Goal: Complete application form: Complete application form

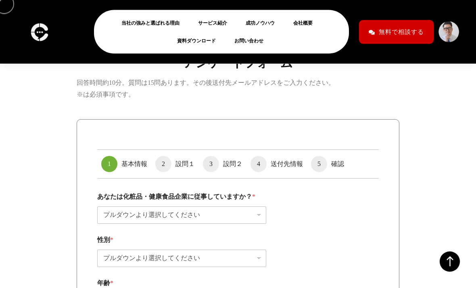
scroll to position [350, 0]
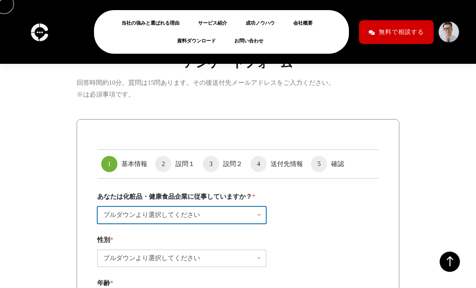
click at [249, 218] on select "プルダウンより選択してください はい いいえ（今回のアンケートの対象ではありません）" at bounding box center [181, 214] width 169 height 17
select select "はい"
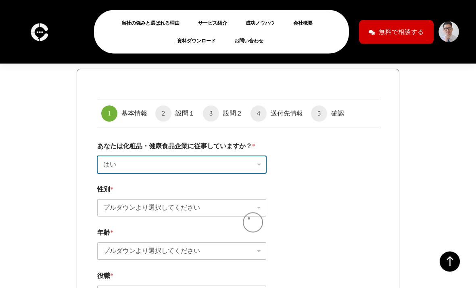
scroll to position [402, 0]
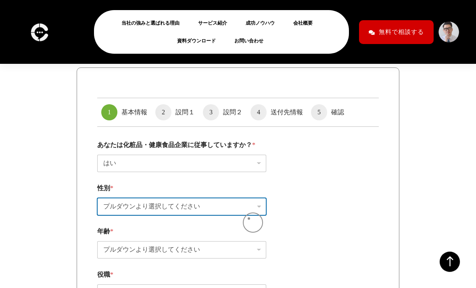
click at [196, 204] on select "プルダウンより選択してください 男性 女性" at bounding box center [181, 206] width 169 height 17
select select "女性"
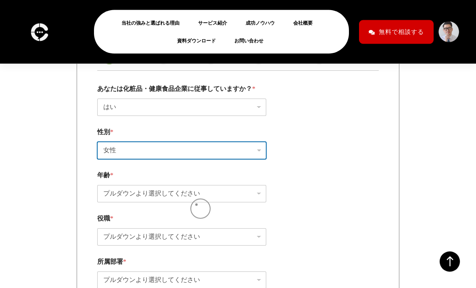
scroll to position [458, 0]
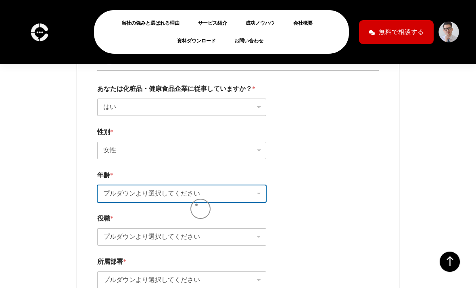
click at [254, 193] on select "プルダウンより選択してください 10代 20代 30代 40代 50代 60代 それ以上" at bounding box center [181, 193] width 169 height 17
select select "30代"
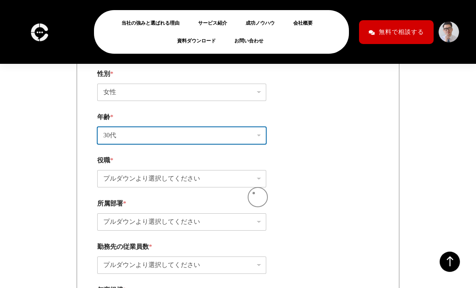
scroll to position [517, 0]
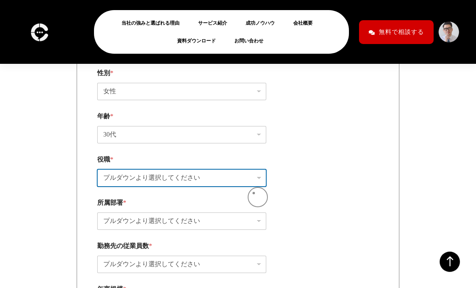
click at [217, 186] on select "プルダウンより選択してください 社長／経営者 役員 本部長／事業部長 課長 係長 一般職" at bounding box center [181, 177] width 169 height 17
select select "社長／経営者"
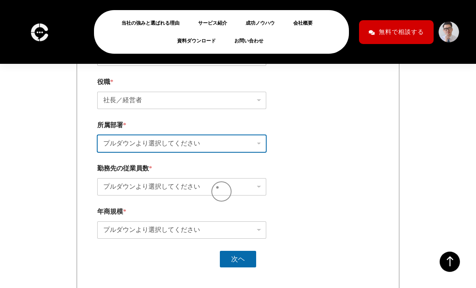
click at [238, 152] on select "プルダウンより選択してください 経営企画 マーケティング 宣伝／広報 デザイン 商品開発 情報システム 経理 人事" at bounding box center [181, 143] width 169 height 17
select select "経営企画"
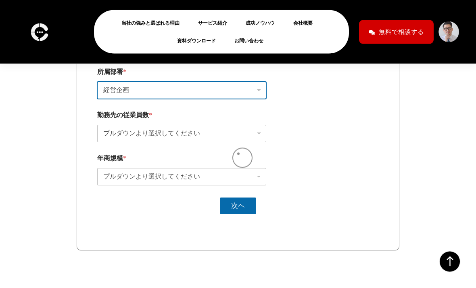
scroll to position [649, 0]
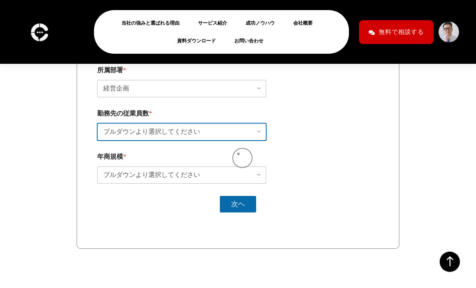
click at [231, 140] on select "プルダウンより選択してください 1~9名 10〜50名 50〜100名 100名以上" at bounding box center [181, 131] width 169 height 17
select select "1~9名"
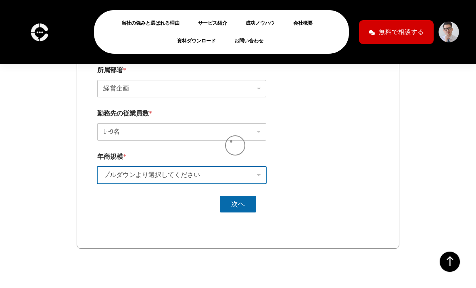
click at [195, 181] on select "プルダウンより選択してください 〜1,200万円（月120万円） 〜1.2億円（月1,200万円） 〜12億円（月1.2億円）" at bounding box center [181, 174] width 169 height 17
select select "〜1,200万円（月120万円）"
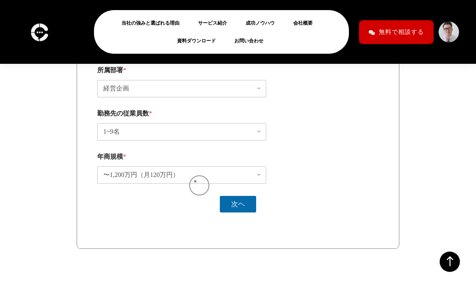
click at [240, 206] on button "次ヘ" at bounding box center [238, 204] width 36 height 17
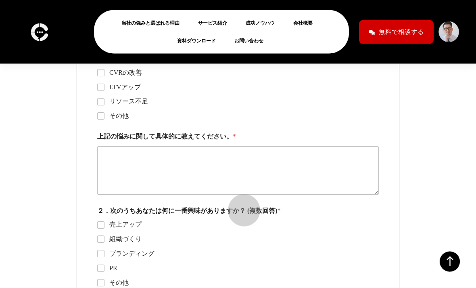
scroll to position [471, 0]
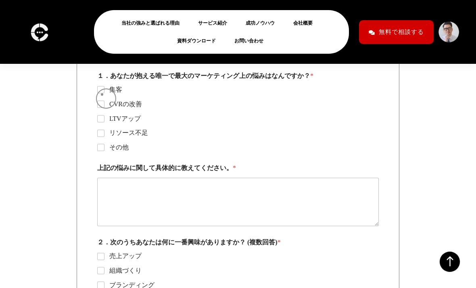
click at [102, 93] on input "集客" at bounding box center [101, 90] width 6 height 6
checkbox input "true"
click at [100, 108] on input "CVRの改善" at bounding box center [101, 104] width 6 height 6
checkbox input "true"
click at [104, 113] on ul "集客 CVRの改善 LTVアップ リソース不足 その他" at bounding box center [237, 118] width 281 height 66
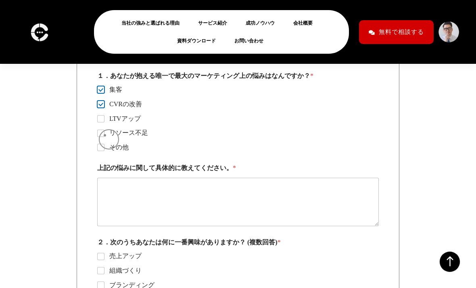
click at [105, 135] on label "リソース不足" at bounding box center [126, 133] width 44 height 8
click at [104, 135] on input "リソース不足" at bounding box center [101, 133] width 6 height 6
checkbox input "true"
click at [106, 121] on label "LTVアップ" at bounding box center [122, 119] width 36 height 8
click at [104, 121] on input "LTVアップ" at bounding box center [101, 119] width 6 height 6
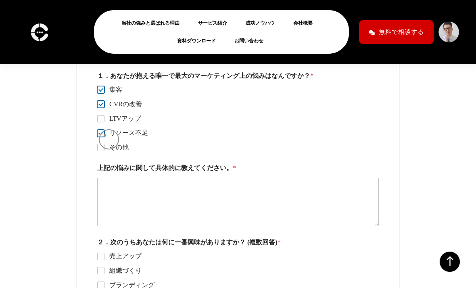
checkbox input "true"
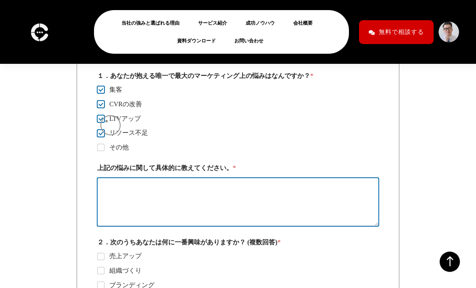
click at [163, 205] on textarea "上記の悩みに関して具体的に教えてください。 *" at bounding box center [237, 201] width 281 height 48
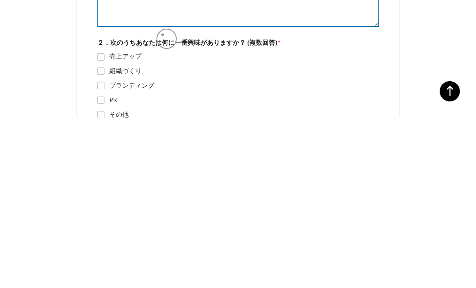
type textarea "全て"
click at [105, 223] on label "売上アップ" at bounding box center [122, 227] width 37 height 8
click at [104, 224] on input "売上アップ" at bounding box center [101, 227] width 6 height 6
checkbox input "true"
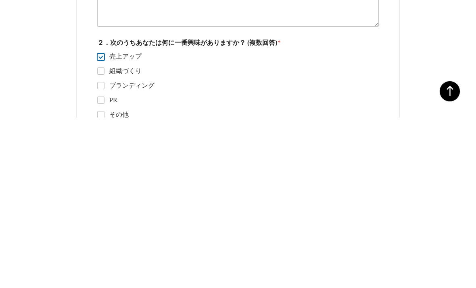
scroll to position [670, 0]
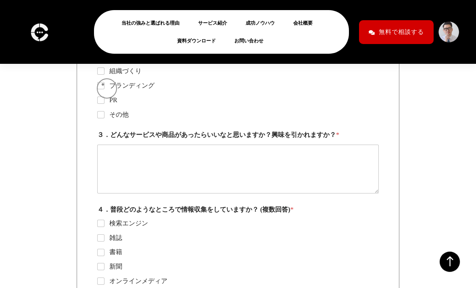
click at [103, 84] on input "ブランディング" at bounding box center [101, 86] width 6 height 6
checkbox input "true"
click at [100, 102] on input "PR" at bounding box center [101, 100] width 6 height 6
checkbox input "true"
click at [100, 116] on input "その他" at bounding box center [101, 115] width 6 height 6
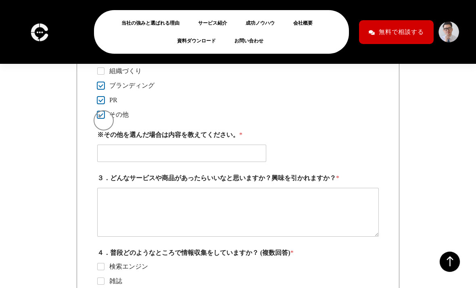
click at [98, 114] on input "その他" at bounding box center [101, 115] width 6 height 6
checkbox input "false"
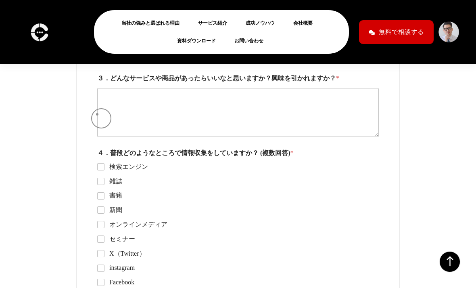
scroll to position [734, 0]
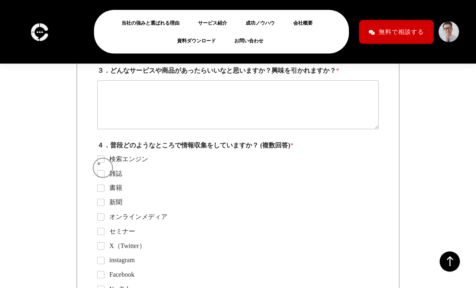
click at [99, 164] on ul "検索エンジン 雑誌 書籍 新聞 オンラインメディア セミナー X（Twitter） instagram Facebook YouTube 友人・知人・同僚 営…" at bounding box center [237, 245] width 281 height 181
click at [101, 160] on input "検索エンジン" at bounding box center [101, 159] width 6 height 6
checkbox input "true"
click at [100, 231] on input "セミナー" at bounding box center [101, 231] width 6 height 6
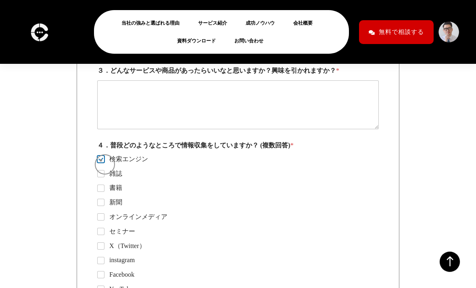
checkbox input "true"
click at [98, 245] on input "X（Twitter）" at bounding box center [101, 246] width 6 height 6
checkbox input "true"
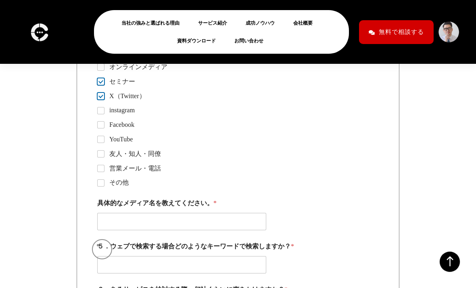
scroll to position [885, 0]
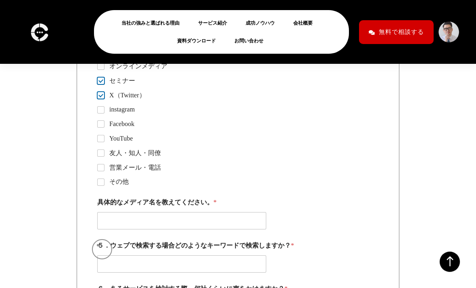
click at [102, 136] on input "YouTube" at bounding box center [101, 138] width 6 height 6
checkbox input "true"
click at [102, 151] on input "友人・知人・同僚" at bounding box center [101, 153] width 6 height 6
checkbox input "true"
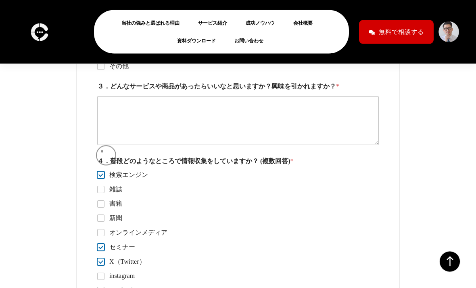
scroll to position [701, 0]
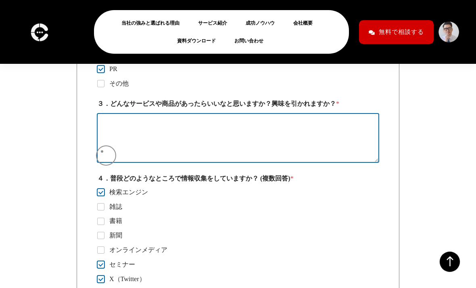
click at [233, 149] on textarea "３．どんなサービスや商品があったらいいなと思いますか？興味を引かれますか？ *" at bounding box center [237, 137] width 281 height 48
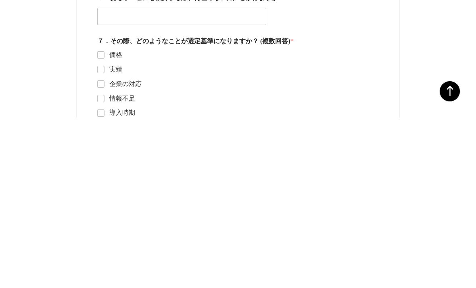
scroll to position [1006, 0]
type textarea "ゼロイチ"
click at [108, 235] on label "実績" at bounding box center [113, 239] width 18 height 8
click at [104, 236] on input "実績" at bounding box center [101, 239] width 6 height 6
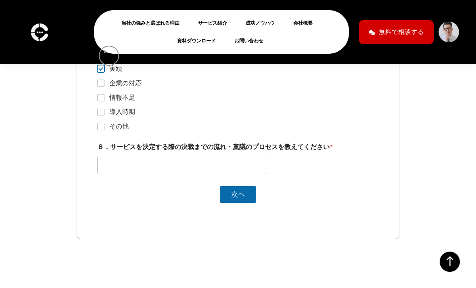
click at [105, 52] on div "当社の強みと選ばれる理由 サービス紹介 成功ノウハウ 会社概要 資料ダウンロード お問い合わせ" at bounding box center [221, 32] width 255 height 44
click at [104, 48] on div "当社の強みと選ばれる理由 サービス紹介 成功ノウハウ 会社概要 資料ダウンロード お問い合わせ" at bounding box center [221, 32] width 255 height 44
click at [104, 52] on div "当社の強みと選ばれる理由 サービス紹介 成功ノウハウ 会社概要 資料ダウンロード お問い合わせ" at bounding box center [221, 32] width 255 height 44
click at [105, 50] on div "当社の強みと選ばれる理由 サービス紹介 成功ノウハウ 会社概要 資料ダウンロード お問い合わせ" at bounding box center [221, 32] width 255 height 44
click at [113, 48] on div "当社の強みと選ばれる理由 サービス紹介 成功ノウハウ 会社概要 資料ダウンロード お問い合わせ" at bounding box center [221, 32] width 255 height 44
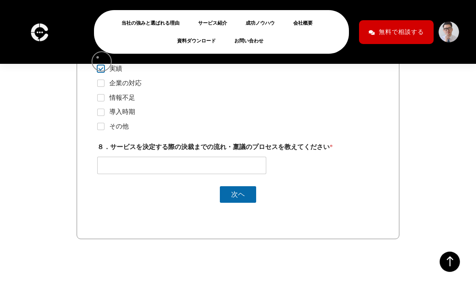
click at [98, 57] on div "当社の強みと選ばれる理由 サービス紹介 成功ノウハウ 会社概要 資料ダウンロード お問い合わせ" at bounding box center [221, 32] width 255 height 56
click at [98, 66] on input "実績" at bounding box center [101, 69] width 6 height 6
checkbox input "false"
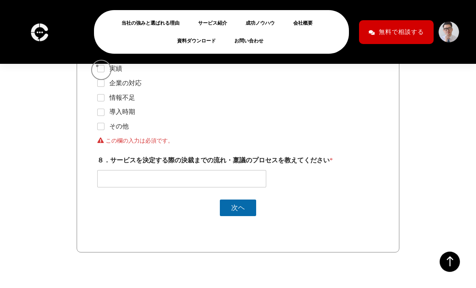
click at [100, 53] on div "当社の強みと選ばれる理由 サービス紹介 成功ノウハウ 会社概要 資料ダウンロード お問い合わせ" at bounding box center [221, 32] width 255 height 44
click at [102, 51] on div "当社の強みと選ばれる理由 サービス紹介 成功ノウハウ 会社概要 資料ダウンロード お問い合わせ" at bounding box center [221, 32] width 255 height 44
click at [108, 46] on div "当社の強みと選ばれる理由 サービス紹介 成功ノウハウ 会社概要 資料ダウンロード お問い合わせ" at bounding box center [221, 32] width 255 height 44
click at [93, 48] on div "当社の強みと選ばれる理由 サービス紹介 成功ノウハウ 会社概要 資料ダウンロード お問い合わせ 無料で相談する" at bounding box center [238, 32] width 444 height 56
click at [107, 52] on div "当社の強みと選ばれる理由 サービス紹介 成功ノウハウ 会社概要 資料ダウンロード お問い合わせ" at bounding box center [221, 32] width 255 height 44
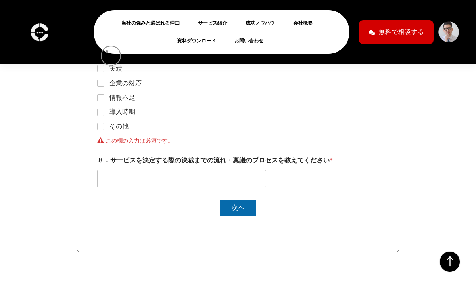
click at [100, 45] on div "当社の強みと選ばれる理由 サービス紹介 成功ノウハウ 会社概要 資料ダウンロード お問い合わせ" at bounding box center [221, 32] width 255 height 44
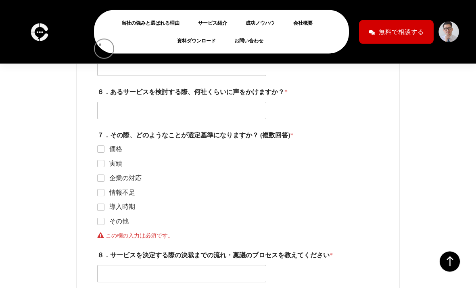
click at [104, 146] on input "価格" at bounding box center [101, 149] width 6 height 6
checkbox input "true"
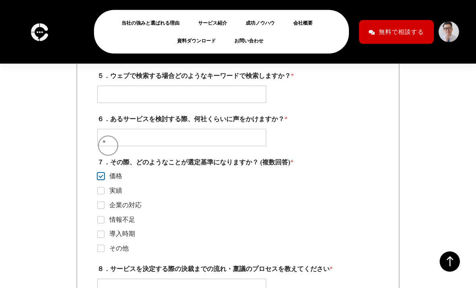
scroll to position [1054, 0]
click at [98, 202] on input "企業の対応" at bounding box center [101, 205] width 6 height 6
checkbox input "true"
click at [105, 215] on label "情報不足" at bounding box center [119, 219] width 31 height 8
click at [104, 217] on input "情報不足" at bounding box center [101, 220] width 6 height 6
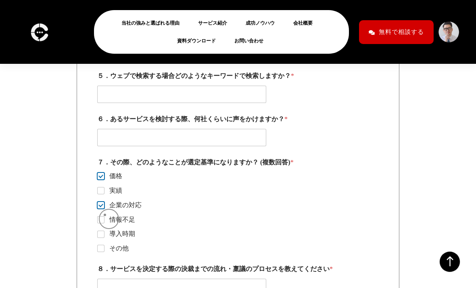
checkbox input "true"
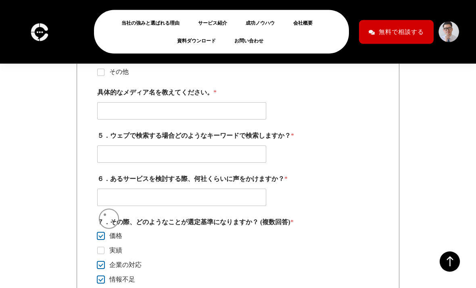
scroll to position [994, 0]
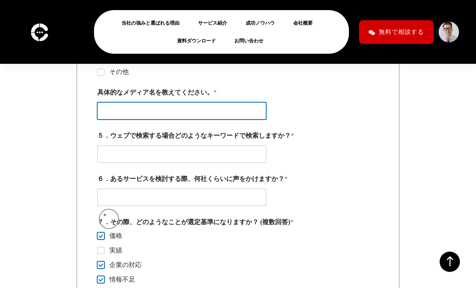
click at [218, 107] on input "具体的なメディア名を教えてください。 *" at bounding box center [181, 110] width 169 height 17
click at [207, 109] on input "具体的なメディア名を教えてください。 *" at bounding box center [181, 110] width 169 height 17
type input "Ｘ、"
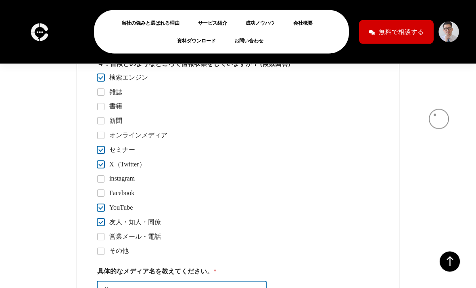
scroll to position [816, 0]
click at [100, 104] on input "書籍" at bounding box center [101, 107] width 6 height 6
checkbox input "true"
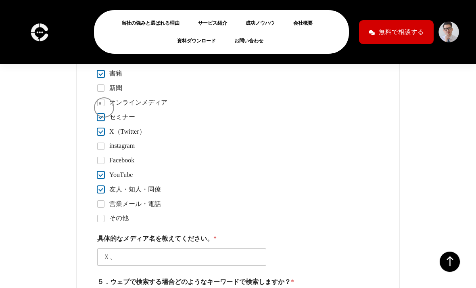
scroll to position [850, 0]
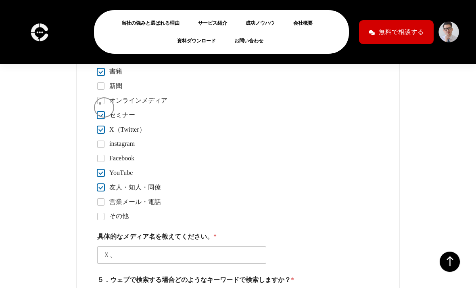
click at [100, 141] on input "instagram" at bounding box center [101, 144] width 6 height 6
checkbox input "true"
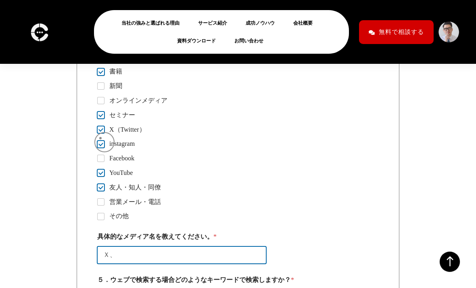
click at [214, 248] on input "Ｘ、" at bounding box center [181, 254] width 169 height 17
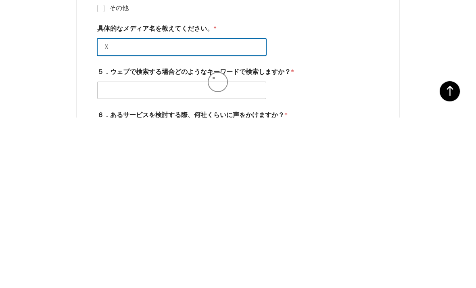
scroll to position [895, 0]
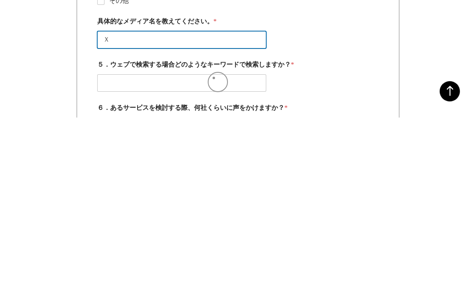
type input "Ｘ"
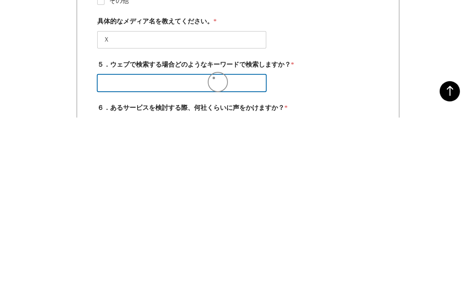
click at [177, 244] on input "５．ウェブで検索する場合どのようなキーワードで検索しますか？ *" at bounding box center [181, 252] width 169 height 17
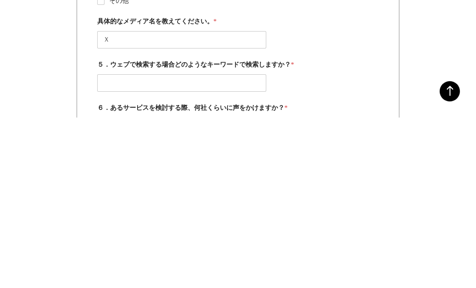
scroll to position [1065, 0]
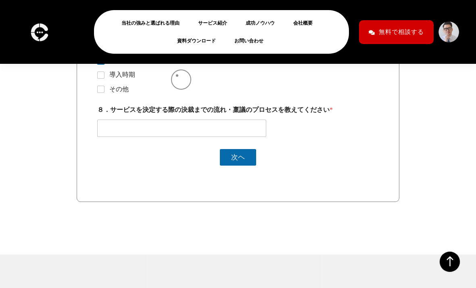
click at [242, 152] on button "次ヘ" at bounding box center [238, 157] width 36 height 17
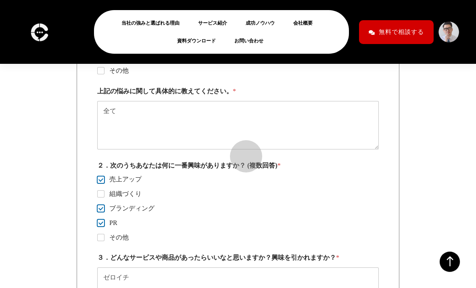
scroll to position [569, 0]
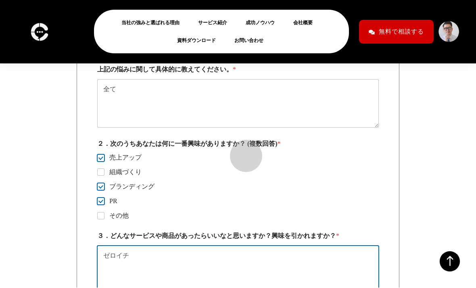
click at [358, 255] on textarea "ゼロイチ" at bounding box center [237, 270] width 281 height 48
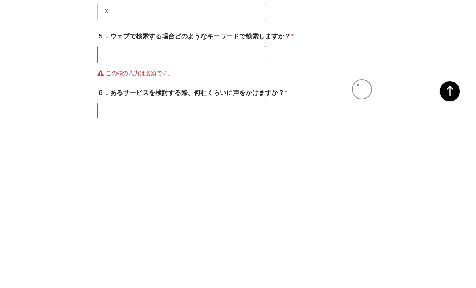
scroll to position [924, 0]
type textarea "ゼロイチ、伴走、教育、実行"
click at [112, 216] on input "５．ウェブで検索する場合どのようなキーワードで検索しますか？ *" at bounding box center [181, 224] width 169 height 17
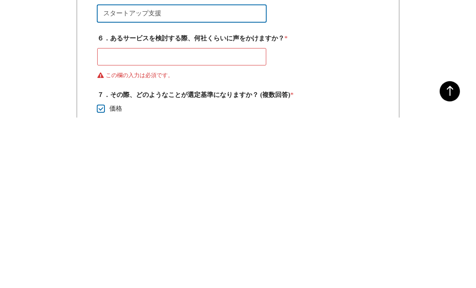
scroll to position [969, 0]
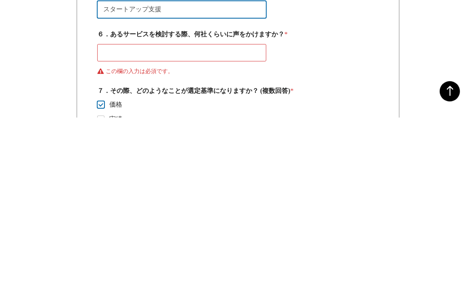
type input "スタートアップ支援"
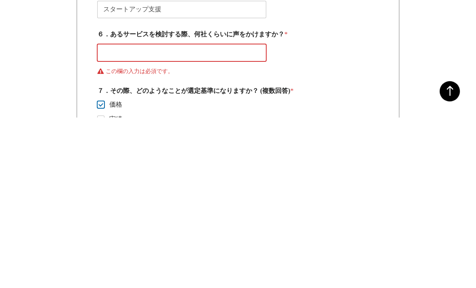
click at [104, 214] on input "６．あるサービスを検討する際、何社くらいに声をかけますか？ *" at bounding box center [181, 222] width 169 height 17
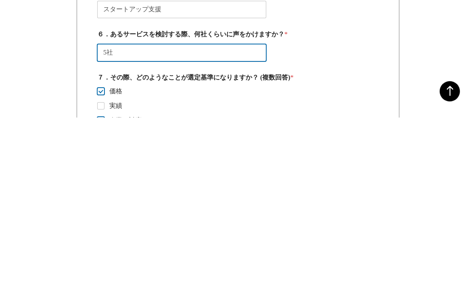
click at [108, 214] on input "5社" at bounding box center [181, 222] width 169 height 17
click at [123, 214] on input "5社" at bounding box center [181, 222] width 169 height 17
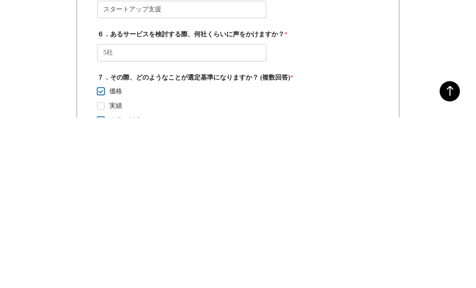
scroll to position [1139, 0]
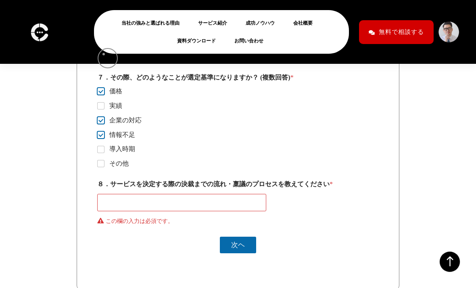
click at [104, 54] on div "当社の強みと選ばれる理由 サービス紹介 成功ノウハウ 会社概要 資料ダウンロード お問い合わせ" at bounding box center [221, 32] width 255 height 56
click at [131, 51] on div "当社の強みと選ばれる理由 サービス紹介 成功ノウハウ 会社概要 資料ダウンロード お問い合わせ" at bounding box center [221, 32] width 255 height 44
click at [125, 45] on ul "当社の強みと選ばれる理由 サービス紹介 成功ノウハウ 会社概要 資料ダウンロード お問い合わせ" at bounding box center [221, 31] width 215 height 35
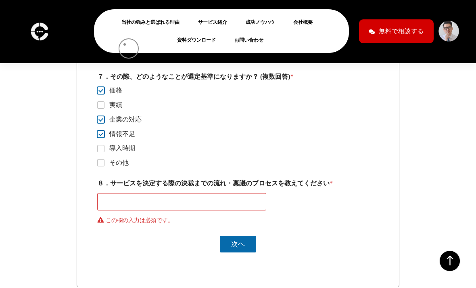
click at [116, 48] on ul "当社の強みと選ばれる理由 サービス紹介 成功ノウハウ 会社概要 資料ダウンロード お問い合わせ" at bounding box center [221, 31] width 215 height 35
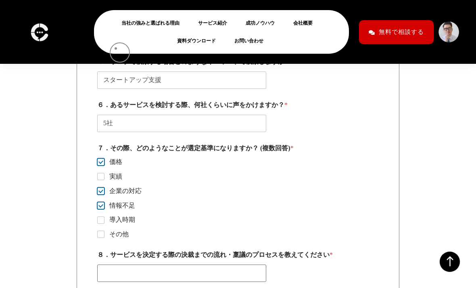
scroll to position [1063, 0]
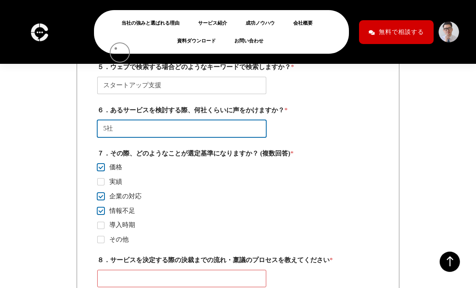
click at [124, 127] on input "5社" at bounding box center [181, 128] width 169 height 17
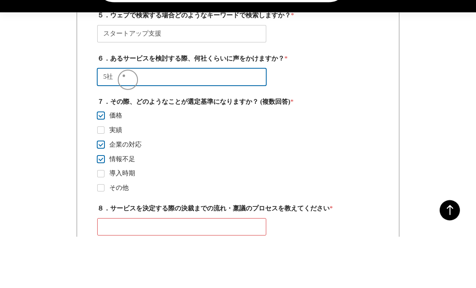
type input "5"
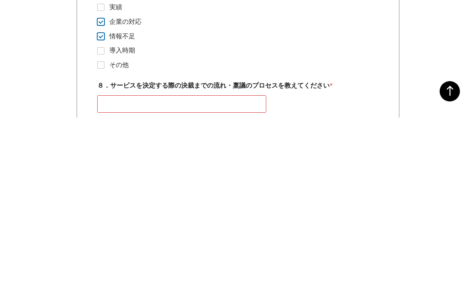
scroll to position [1071, 0]
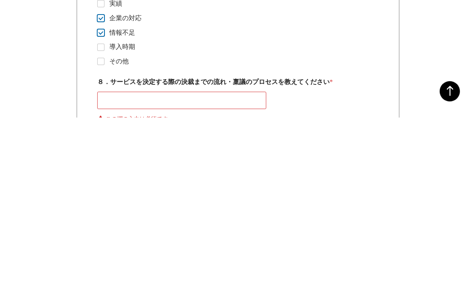
type input "ジャンルによる"
click at [110, 262] on input "８．サービスを決定する際の決裁までの流れ・稟議のプロセスを教えてください *" at bounding box center [181, 270] width 169 height 17
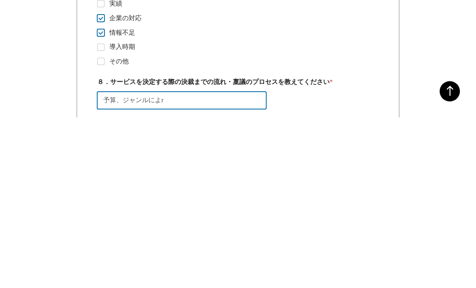
type input "予算、ジャンルにより"
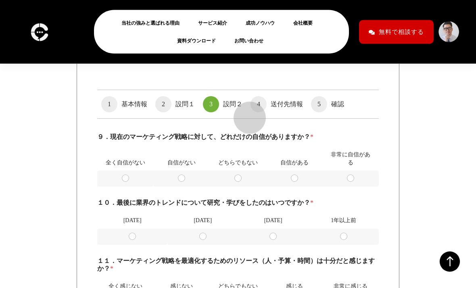
scroll to position [412, 0]
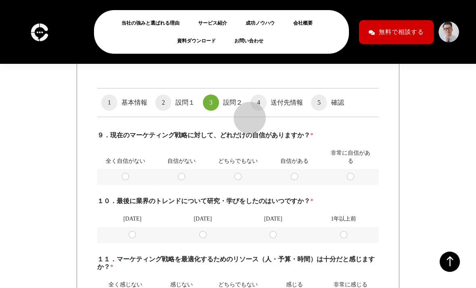
click at [126, 180] on input "項目 #1 全く自信がない" at bounding box center [126, 176] width 6 height 6
radio input "true"
click at [344, 235] on input "項目 #1 1年以上前" at bounding box center [344, 234] width 6 height 6
radio input "true"
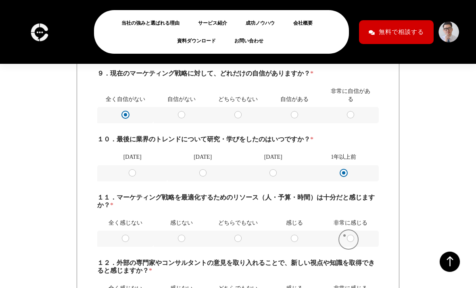
scroll to position [481, 0]
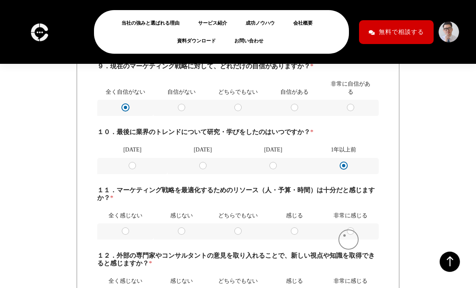
click at [127, 234] on input "項目 #1 全く感じない" at bounding box center [126, 231] width 6 height 6
radio input "true"
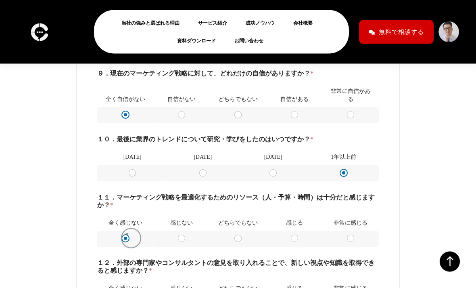
scroll to position [548, 0]
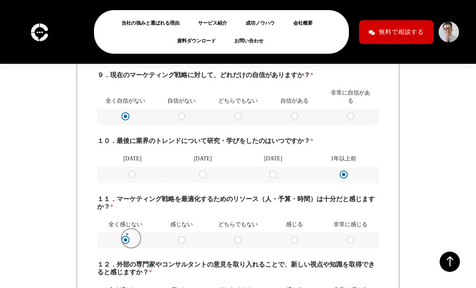
click at [240, 243] on input "項目 #1 どちらでもない" at bounding box center [238, 240] width 6 height 6
radio input "true"
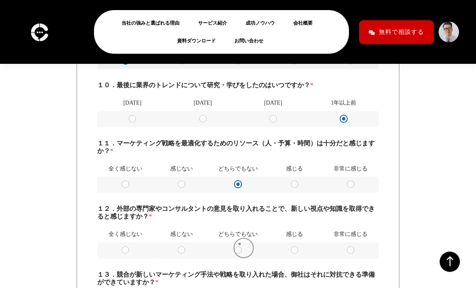
scroll to position [611, 0]
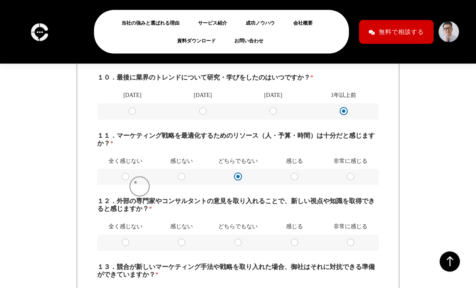
click at [135, 182] on td "全く感じない 項目 #1 全く感じない" at bounding box center [125, 177] width 56 height 16
click at [232, 242] on div "どちらでもない 項目 #1 どちらでもない" at bounding box center [237, 243] width 45 height 8
click at [136, 189] on div "１１．マーケティング戦略を最適化するためのリソース（人・予算・時間）は十分だと感じますか？ * 全く感じない 感じない どちらでもない 感じる 非常に感じる …" at bounding box center [237, 159] width 281 height 66
click at [123, 175] on input "項目 #1 全く感じない" at bounding box center [126, 177] width 6 height 6
radio input "true"
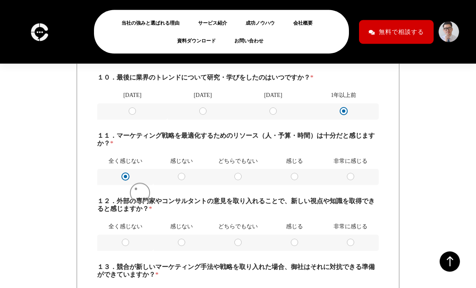
scroll to position [611, 0]
click at [236, 241] on input "項目 #1 どちらでもない" at bounding box center [238, 242] width 6 height 6
radio input "true"
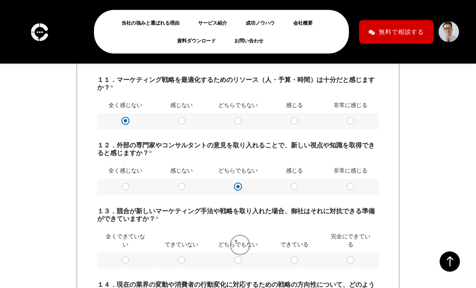
scroll to position [667, 0]
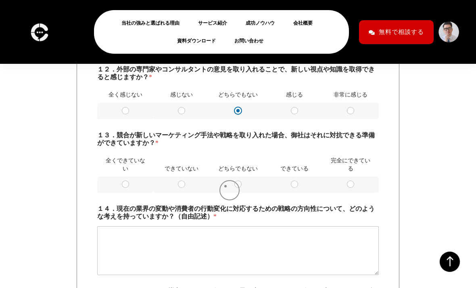
click at [225, 186] on div "どちらでもない 項目 #1 どちらでもない" at bounding box center [237, 184] width 45 height 8
click at [248, 180] on div "どちらでもない 項目 #1 どちらでもない" at bounding box center [237, 184] width 45 height 8
click at [234, 188] on div "どちらでもない 項目 #1 どちらでもない" at bounding box center [237, 184] width 45 height 8
click at [241, 183] on input "項目 #1 どちらでもない" at bounding box center [238, 184] width 6 height 6
radio input "true"
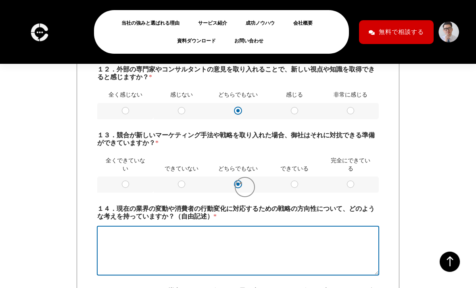
click at [305, 249] on textarea "１４．現在の業界の変動や消費者の行動変化に対応するための戦略の方向性について、どのような考えを持っていますか？（自由記述） *" at bounding box center [237, 250] width 281 height 48
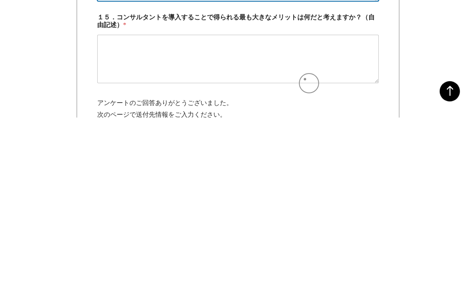
scroll to position [772, 0]
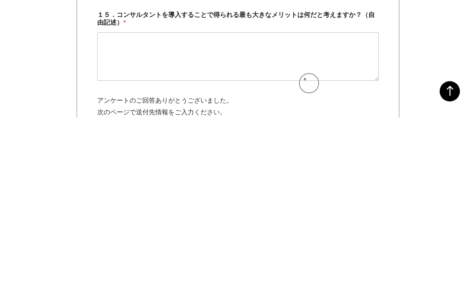
type textarea "業界未経験、分からない"
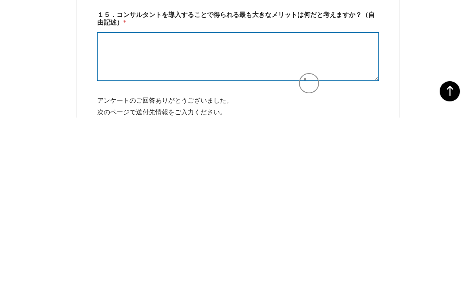
click at [111, 202] on textarea "１５．コンサルタントを導入することで得られる最も大きなメリットは何だと考えますか？（自由記述） *" at bounding box center [237, 226] width 281 height 48
type textarea "知識、効率、それによって利益"
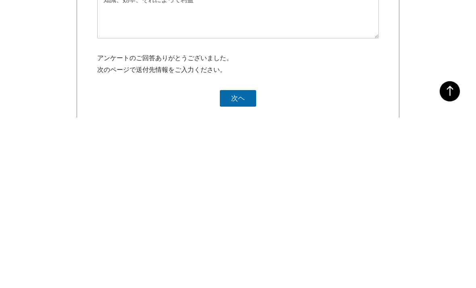
click at [231, 260] on button "次ヘ" at bounding box center [238, 268] width 36 height 17
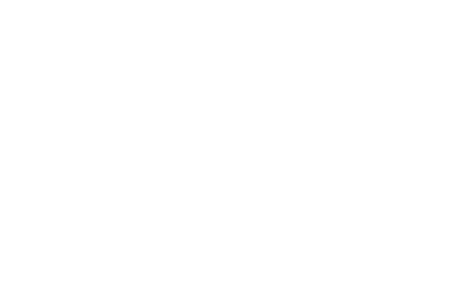
scroll to position [471, 0]
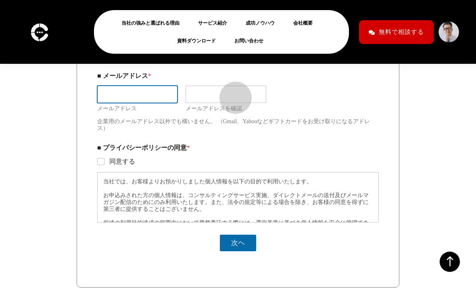
click at [113, 101] on input "メールアドレス" at bounding box center [137, 93] width 80 height 17
type input "み"
type input "[EMAIL_ADDRESS][DOMAIN_NAME]"
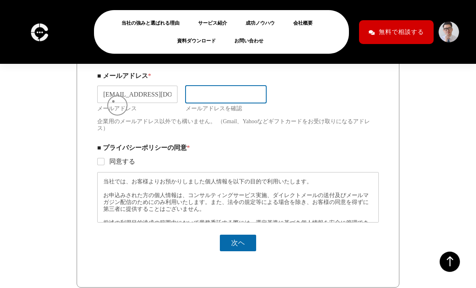
click at [242, 97] on input "メールアドレスを確認" at bounding box center [225, 93] width 80 height 17
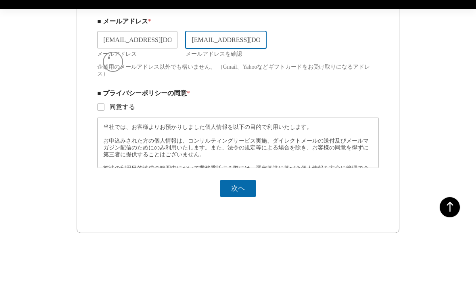
type input "[EMAIL_ADDRESS][DOMAIN_NAME]"
click at [109, 112] on div "■ メールアドレス * [EMAIL_ADDRESS][DOMAIN_NAME] メールアドレス [EMAIL_ADDRESS][DOMAIN_NAME] メ…" at bounding box center [237, 161] width 281 height 191
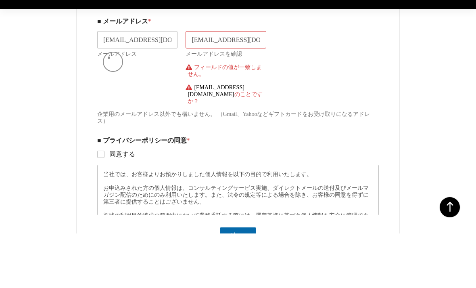
scroll to position [525, 0]
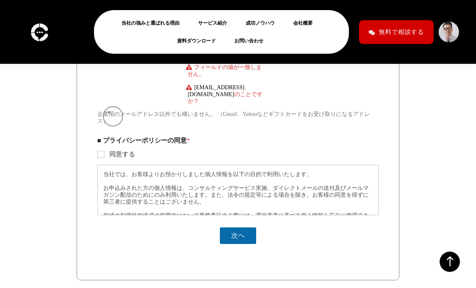
click at [102, 151] on input "同意する" at bounding box center [101, 154] width 6 height 6
checkbox input "true"
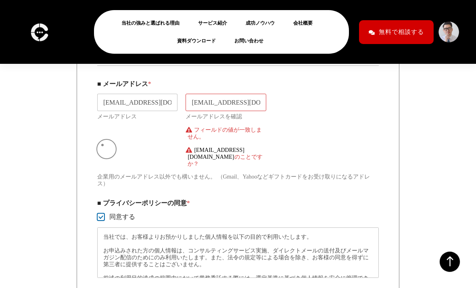
scroll to position [446, 0]
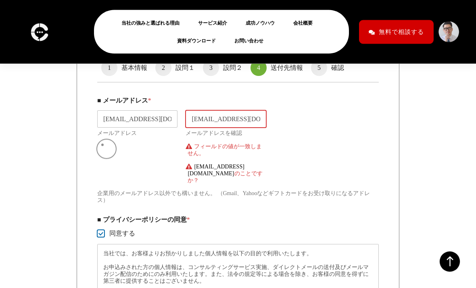
click at [242, 123] on input "[EMAIL_ADDRESS][DOMAIN_NAME]" at bounding box center [225, 118] width 80 height 17
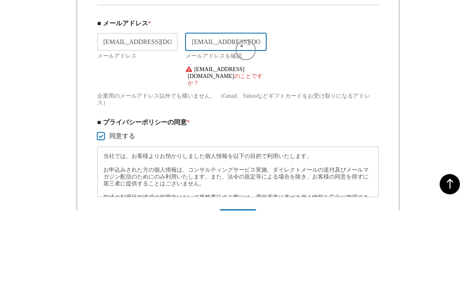
type input "[EMAIL_ADDRESS][DOMAIN_NAME]"
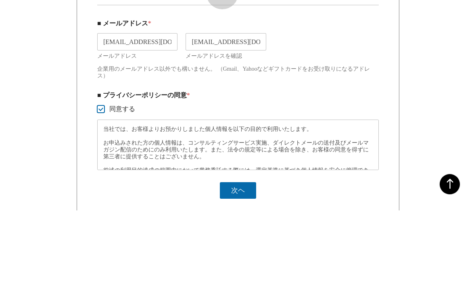
scroll to position [524, 0]
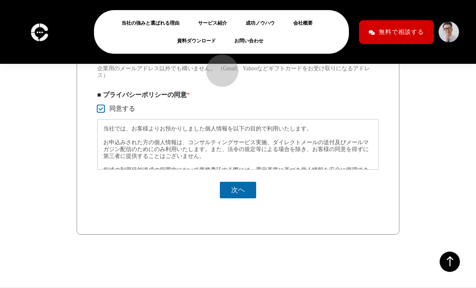
click at [346, 141] on div "当社では、お客様よりお預かりしました個人情報を以下の目的で利用いたします。 お申込みされた方の個人情報は、コンサルティングサービス実施、ダイレクトメールの送付…" at bounding box center [237, 144] width 281 height 50
click at [226, 198] on button "次ヘ" at bounding box center [238, 189] width 36 height 17
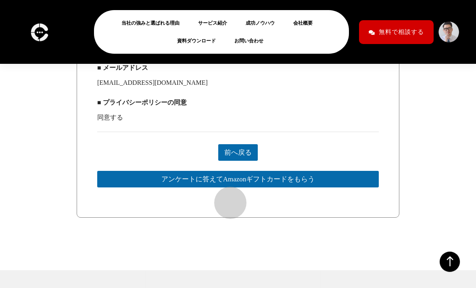
scroll to position [1331, 0]
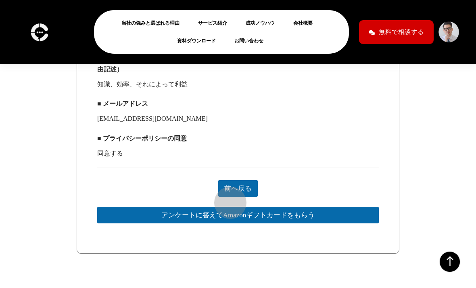
click at [344, 206] on button "アンケートに答えてAmazonギフトカードをもらう" at bounding box center [237, 214] width 281 height 17
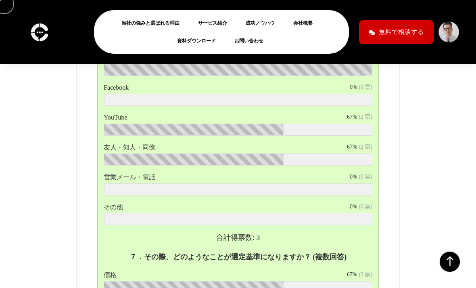
scroll to position [2522, 0]
